Goal: Information Seeking & Learning: Learn about a topic

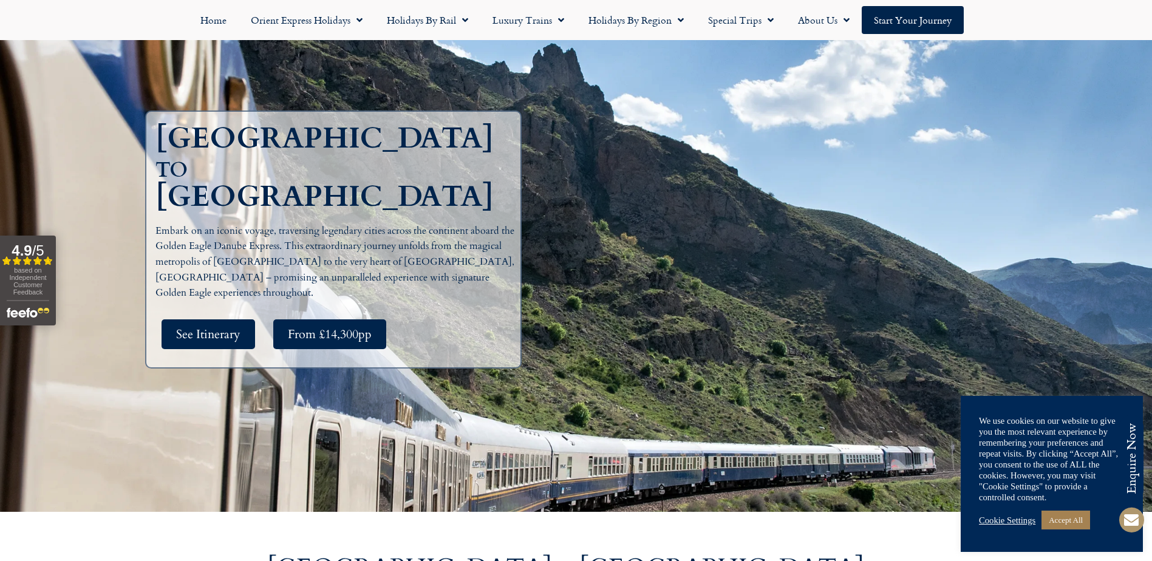
scroll to position [182, 0]
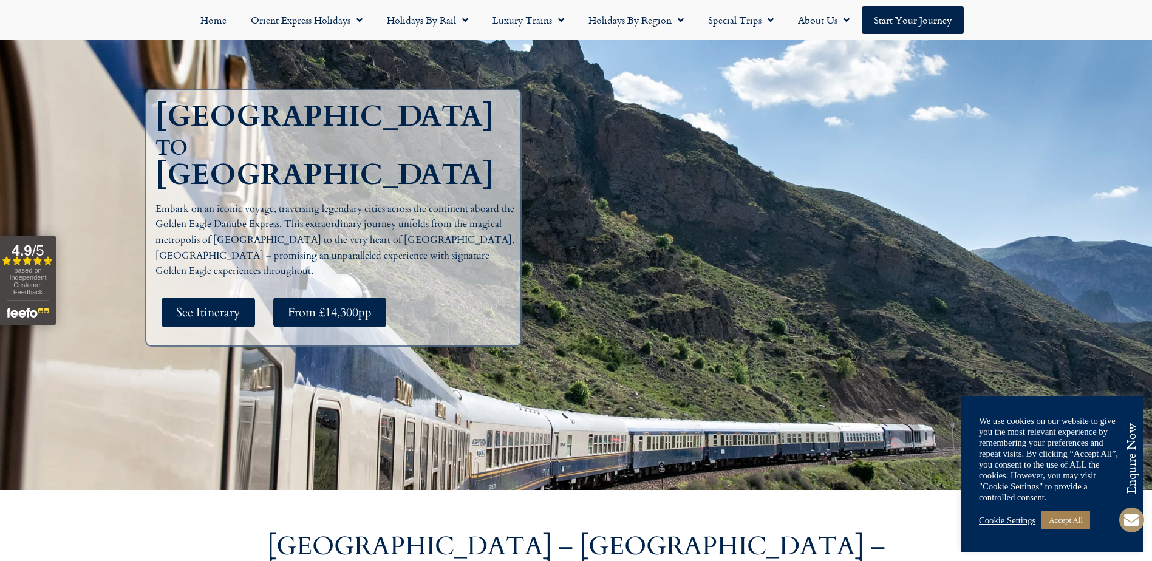
click at [1008, 520] on link "Cookie Settings" at bounding box center [1007, 520] width 56 height 11
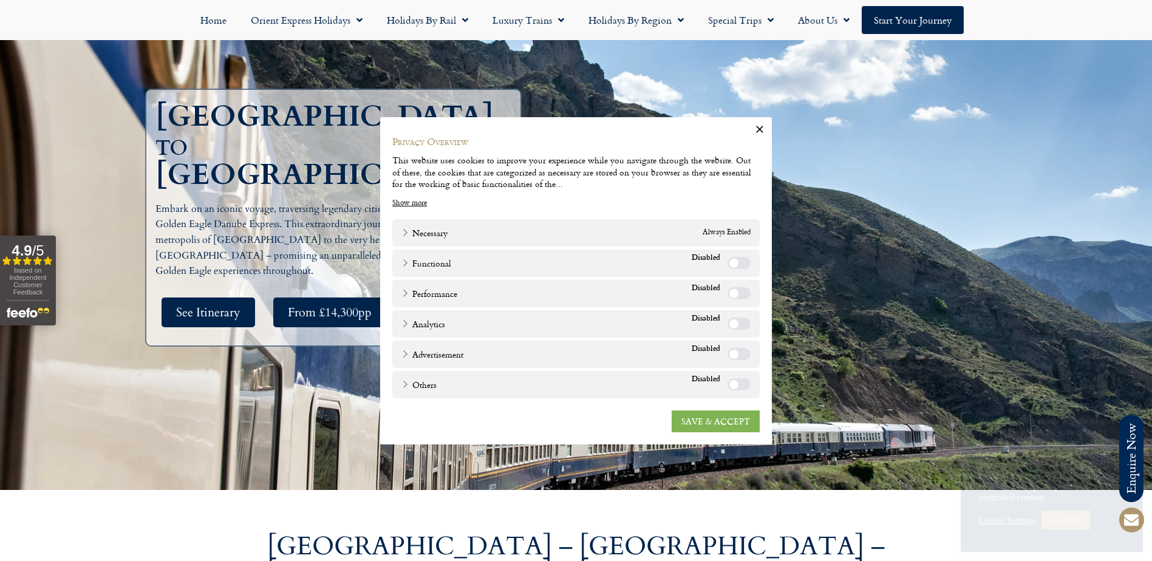
click at [705, 420] on link "SAVE & ACCEPT" at bounding box center [715, 421] width 88 height 22
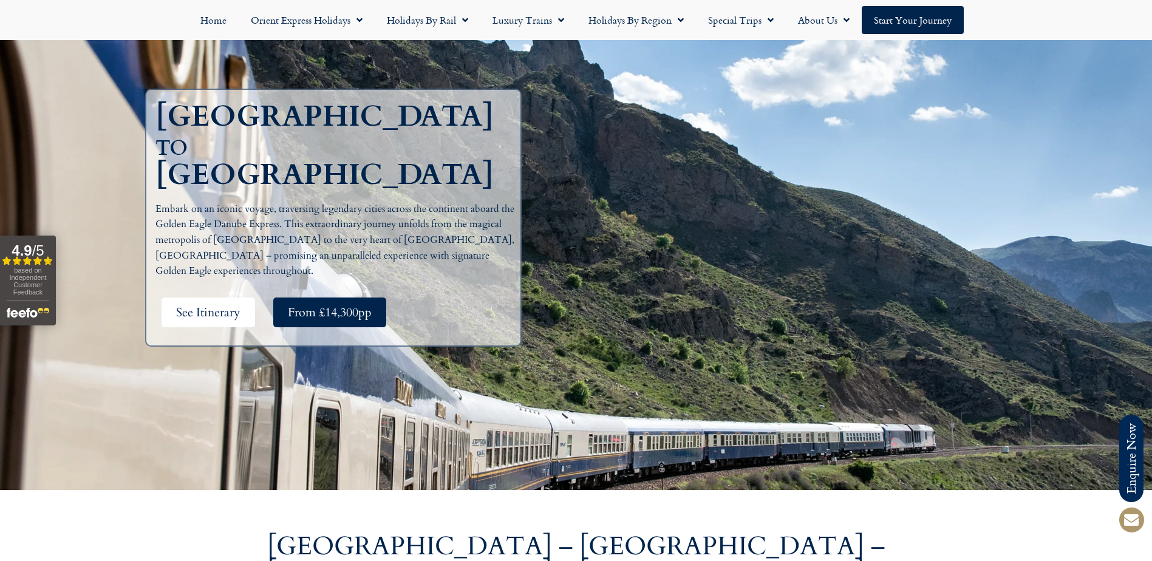
click at [197, 305] on span "See Itinerary" at bounding box center [208, 312] width 64 height 15
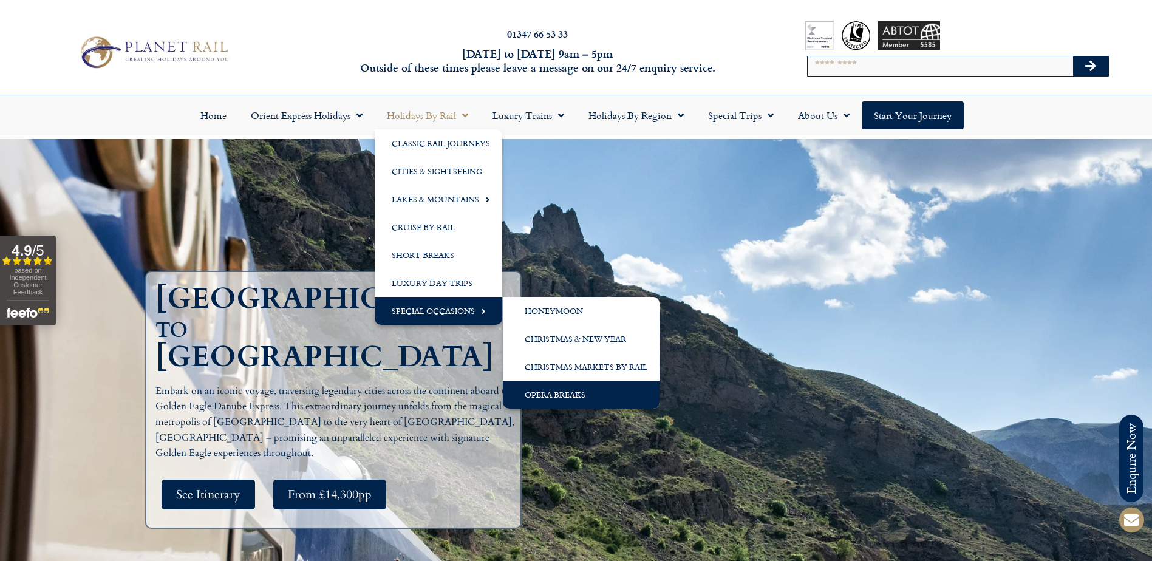
click at [554, 395] on link "Opera Breaks" at bounding box center [581, 395] width 157 height 28
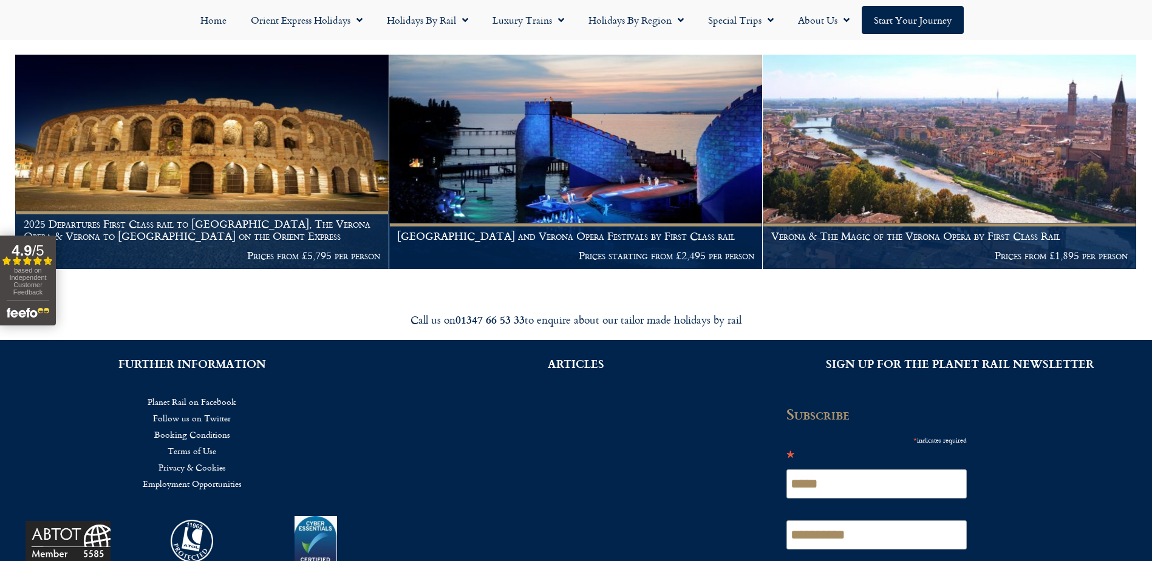
scroll to position [209, 0]
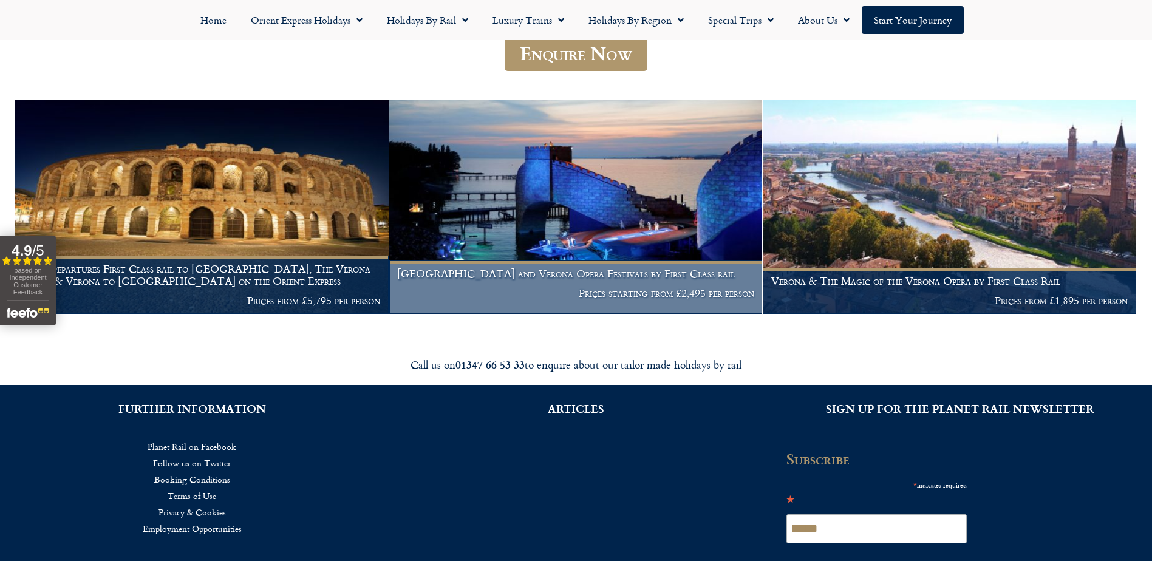
click at [542, 273] on h1 "Bregenz and Verona Opera Festivals by First Class rail" at bounding box center [575, 274] width 357 height 12
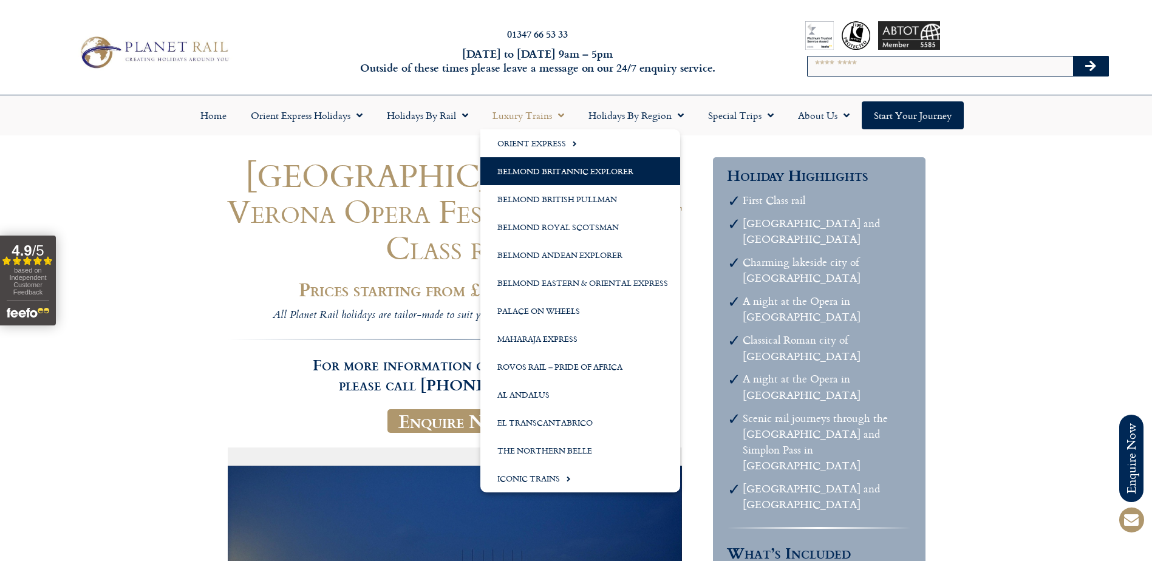
click at [516, 171] on link "Belmond Britannic Explorer" at bounding box center [580, 171] width 200 height 28
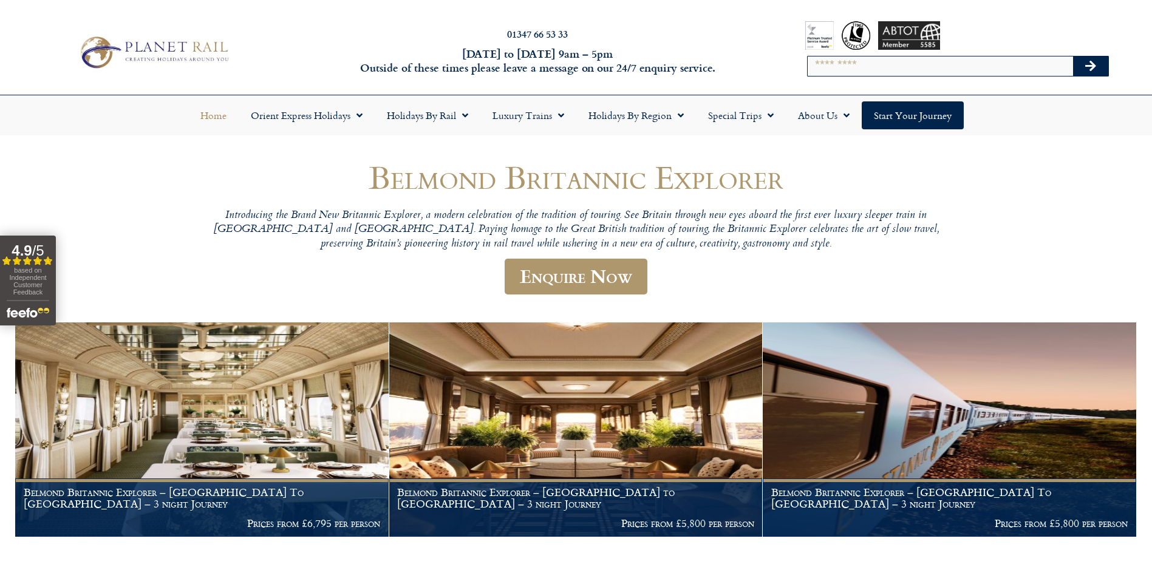
click at [213, 115] on link "Home" at bounding box center [213, 115] width 50 height 28
